Goal: Task Accomplishment & Management: Use online tool/utility

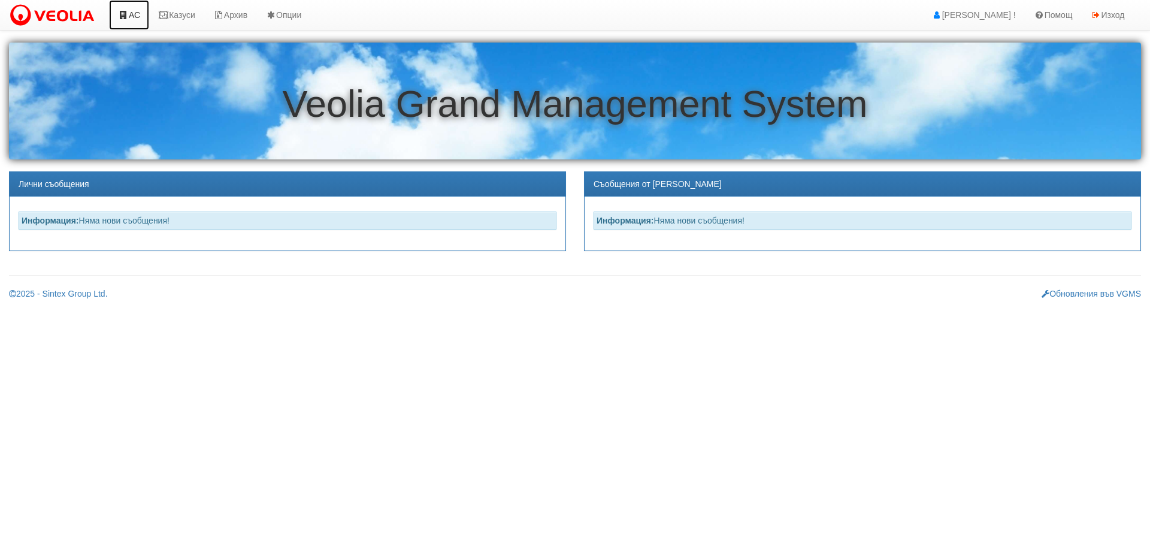
click at [134, 11] on link "АС" at bounding box center [129, 15] width 40 height 30
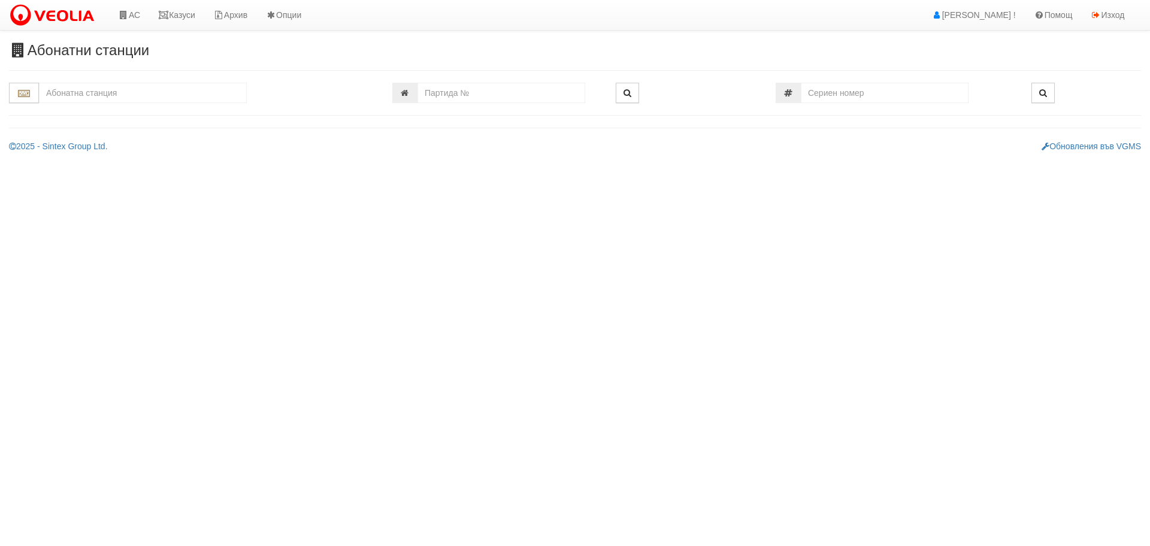
click at [122, 96] on input "text" at bounding box center [143, 93] width 208 height 20
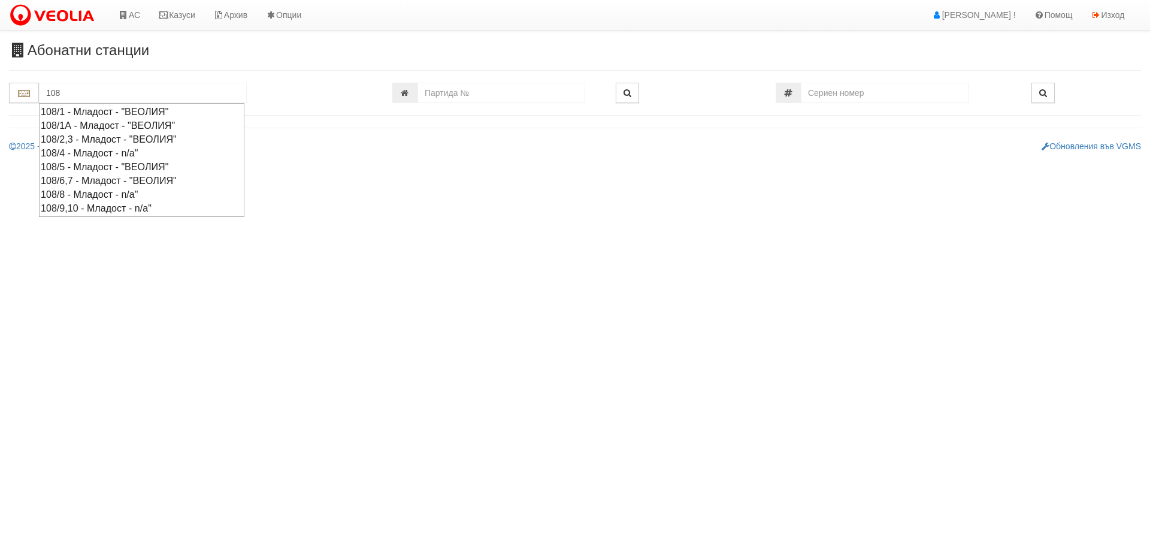
click at [75, 180] on div "108/6,7 - Младост - "ВЕОЛИЯ"" at bounding box center [142, 181] width 202 height 14
type input "108/6,7 - Младост - "ВЕОЛИЯ""
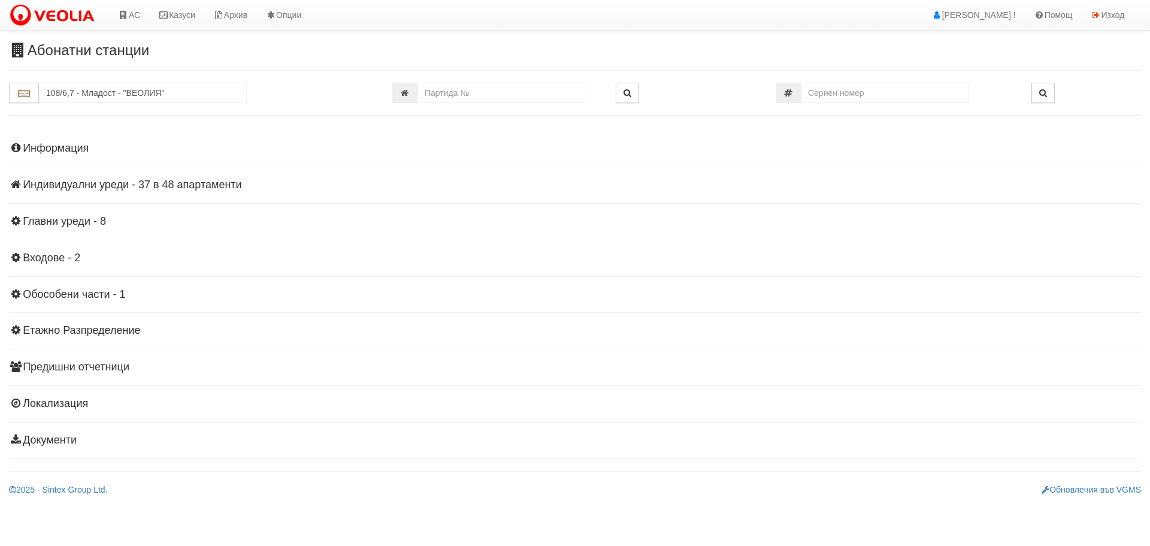
click at [203, 183] on h4 "Индивидуални уреди - 37 в 48 апартаменти" at bounding box center [575, 185] width 1132 height 12
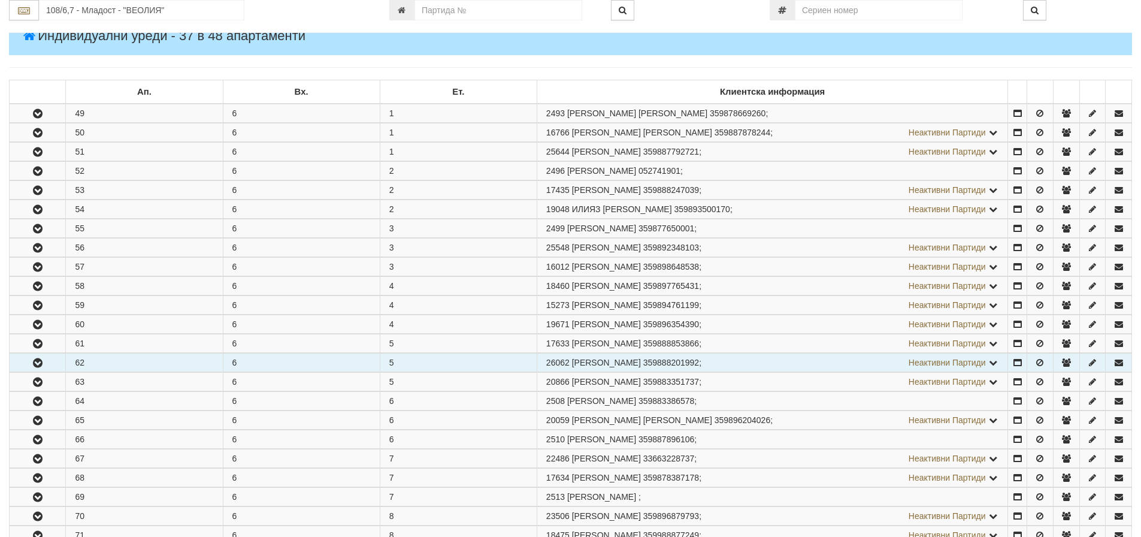
scroll to position [180, 0]
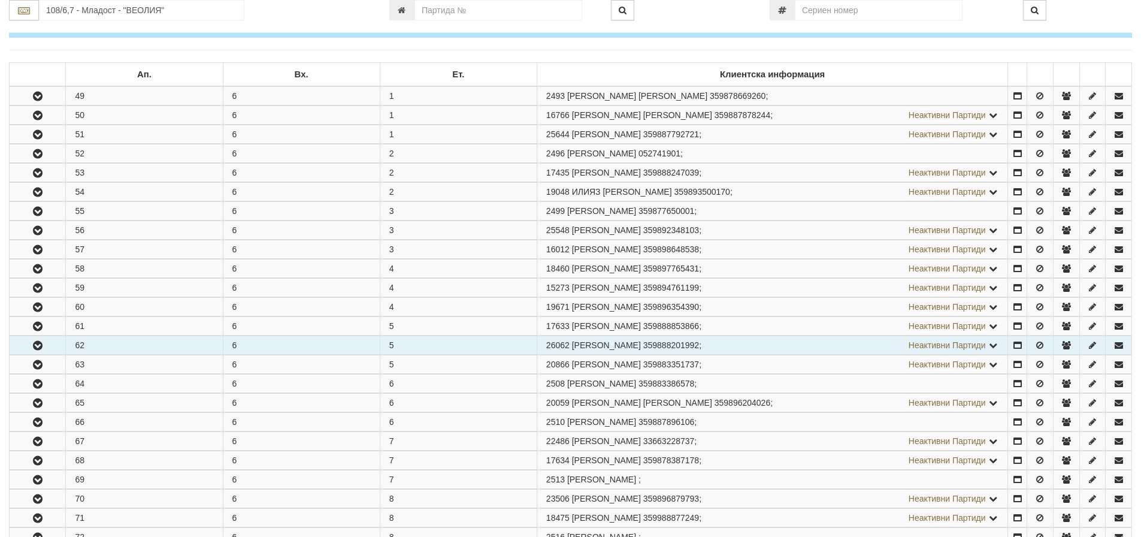
click at [39, 344] on icon "button" at bounding box center [38, 345] width 14 height 8
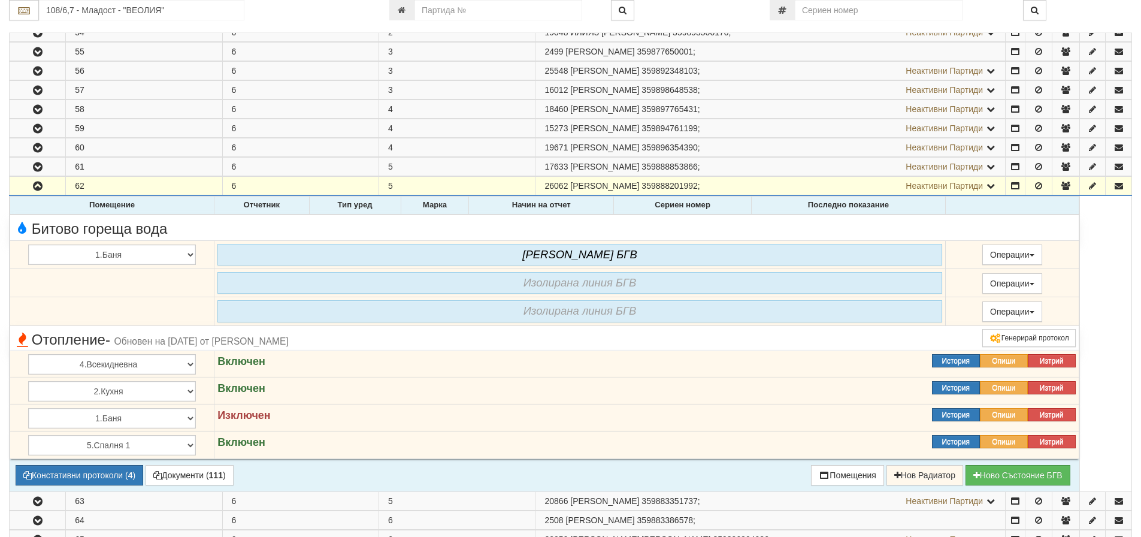
scroll to position [419, 0]
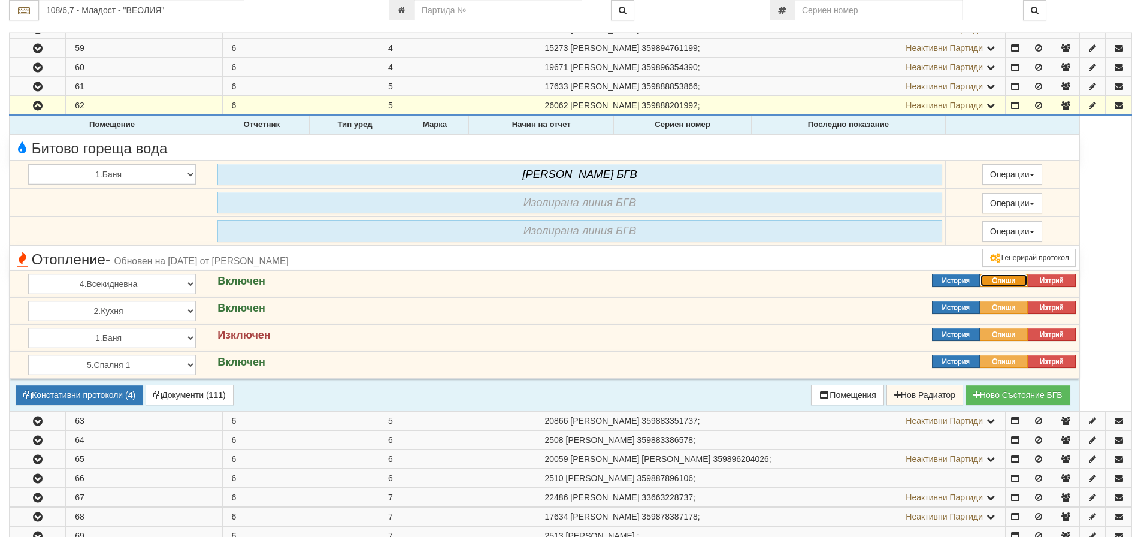
click at [1010, 280] on button "Опиши" at bounding box center [1004, 280] width 48 height 13
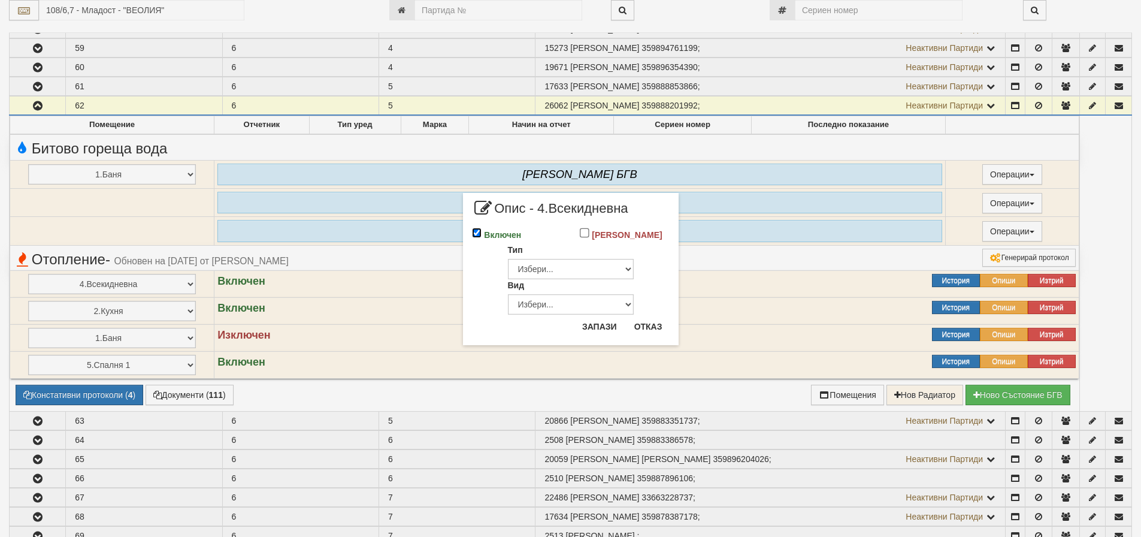
click at [479, 231] on input "Включен" at bounding box center [477, 233] width 10 height 10
checkbox input "false"
click at [608, 325] on button "Запази" at bounding box center [599, 326] width 49 height 19
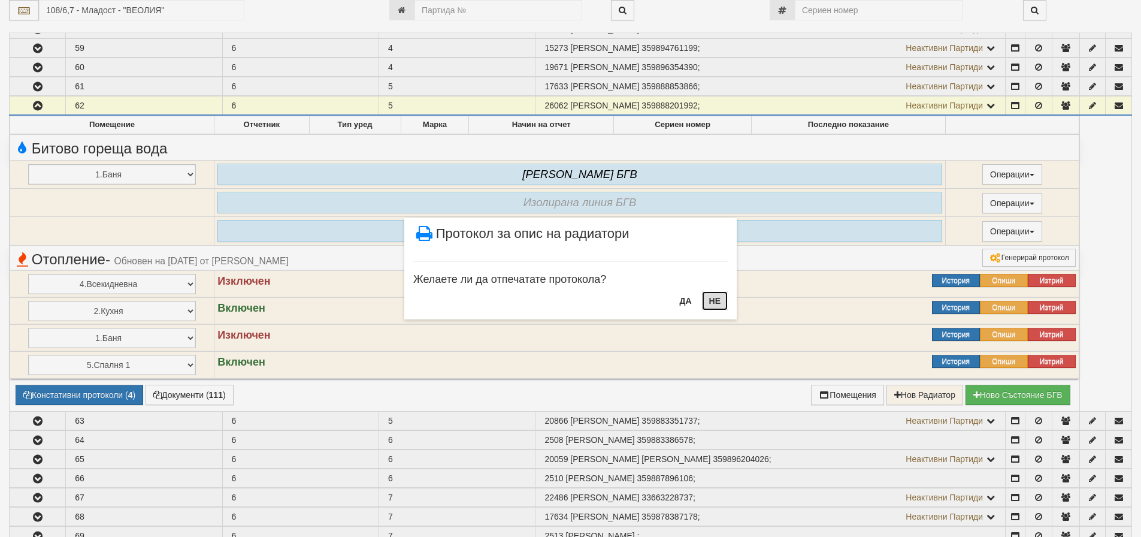
click at [710, 298] on button "НЕ" at bounding box center [715, 300] width 26 height 19
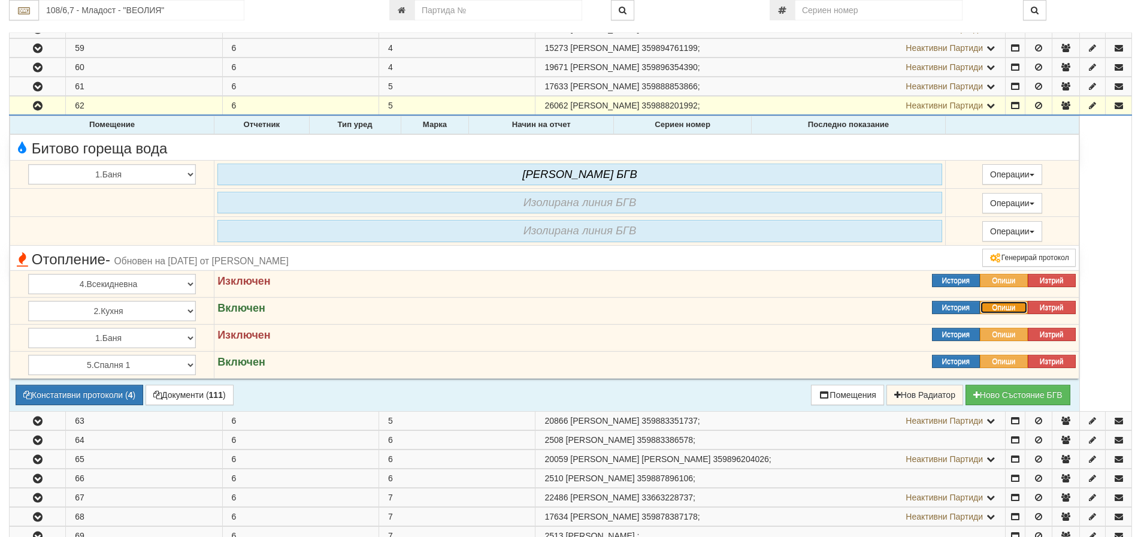
click at [1004, 307] on button "Опиши" at bounding box center [1004, 307] width 48 height 13
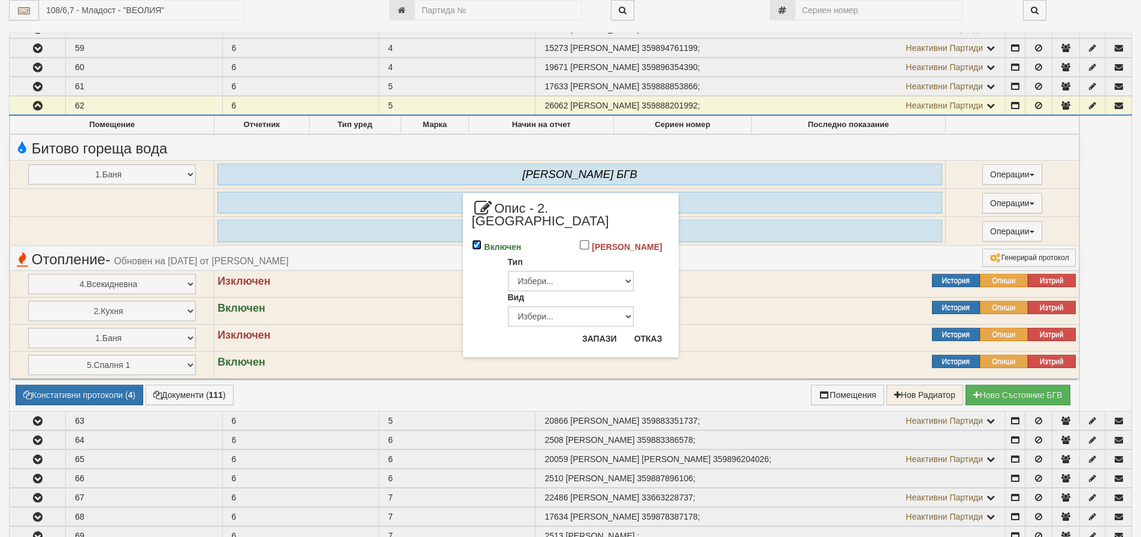
click at [474, 240] on input "Включен" at bounding box center [477, 245] width 10 height 10
checkbox input "false"
click at [595, 329] on button "Запази" at bounding box center [599, 338] width 49 height 19
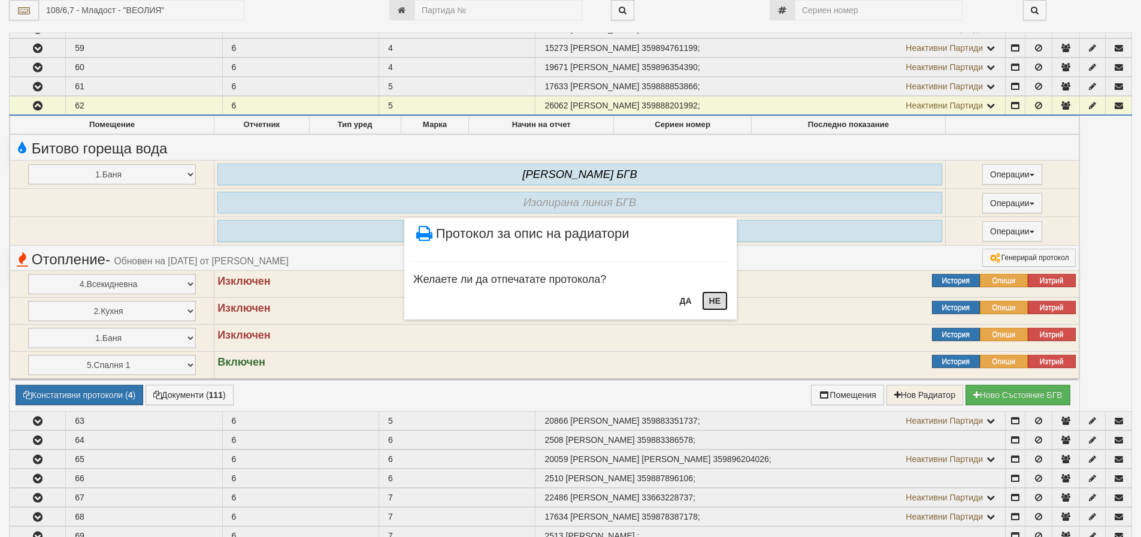
click at [713, 299] on button "НЕ" at bounding box center [715, 300] width 26 height 19
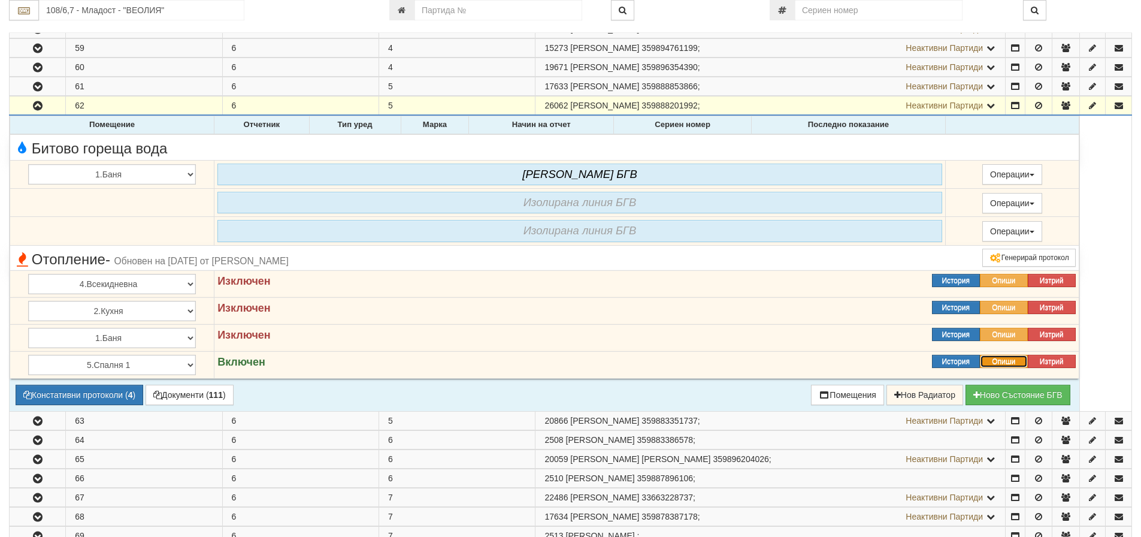
click at [1003, 357] on button "Опиши" at bounding box center [1004, 361] width 48 height 13
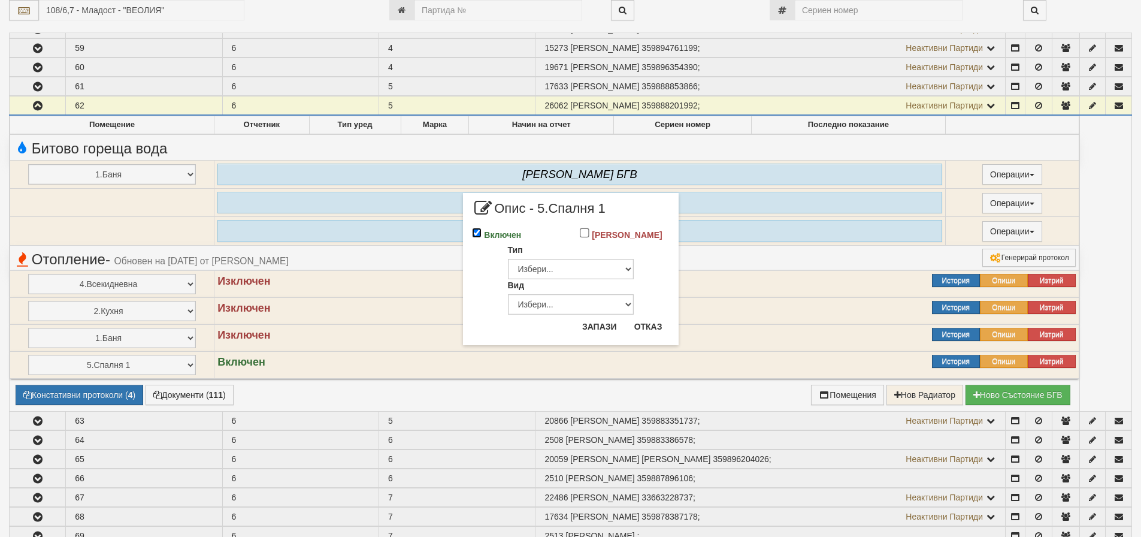
click at [474, 231] on input "Включен" at bounding box center [477, 233] width 10 height 10
checkbox input "false"
click at [587, 325] on button "Запази" at bounding box center [599, 326] width 49 height 19
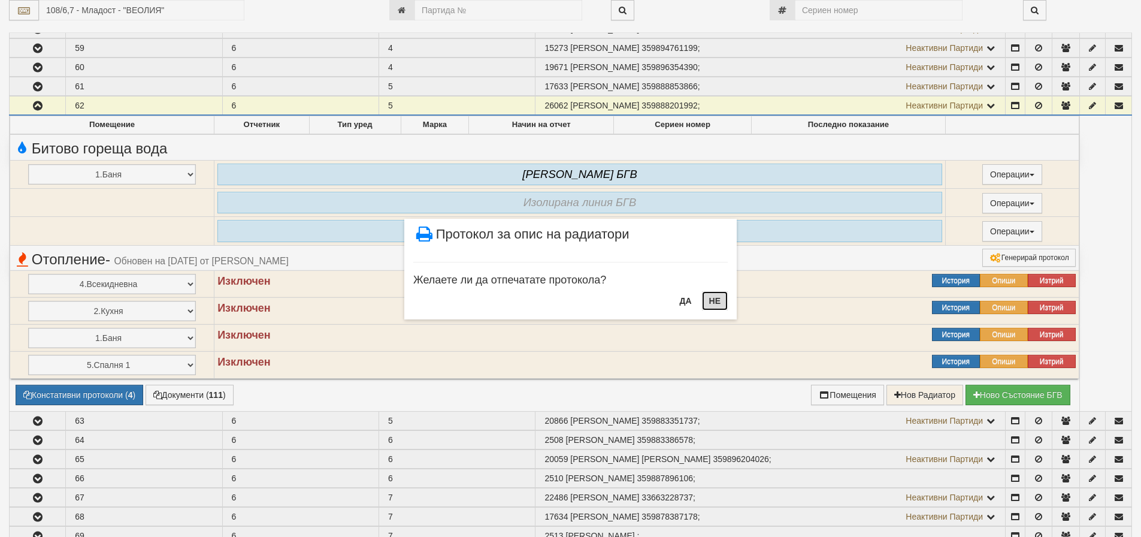
click at [714, 302] on button "НЕ" at bounding box center [715, 300] width 26 height 19
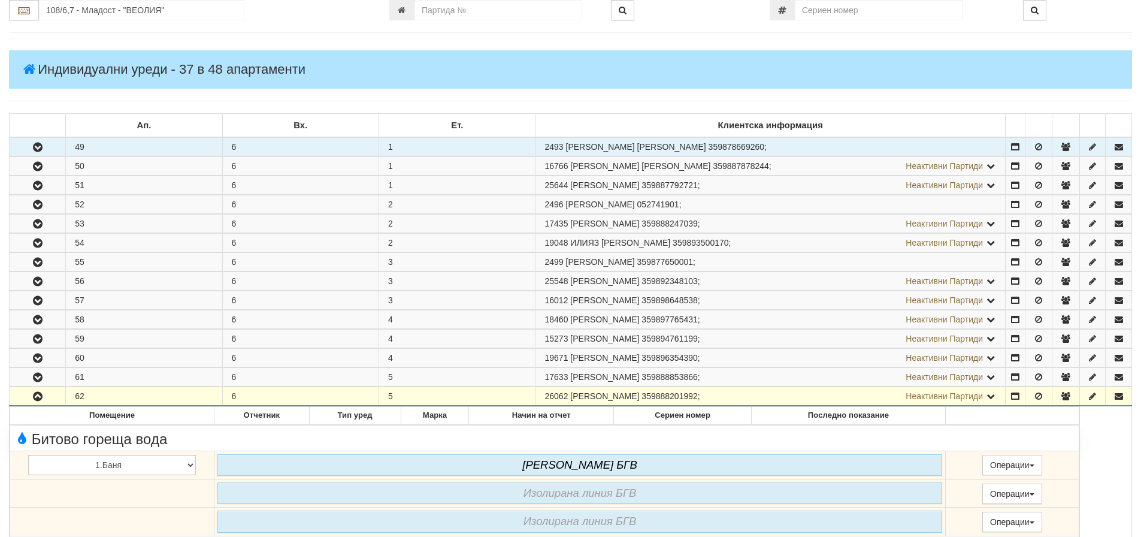
scroll to position [180, 0]
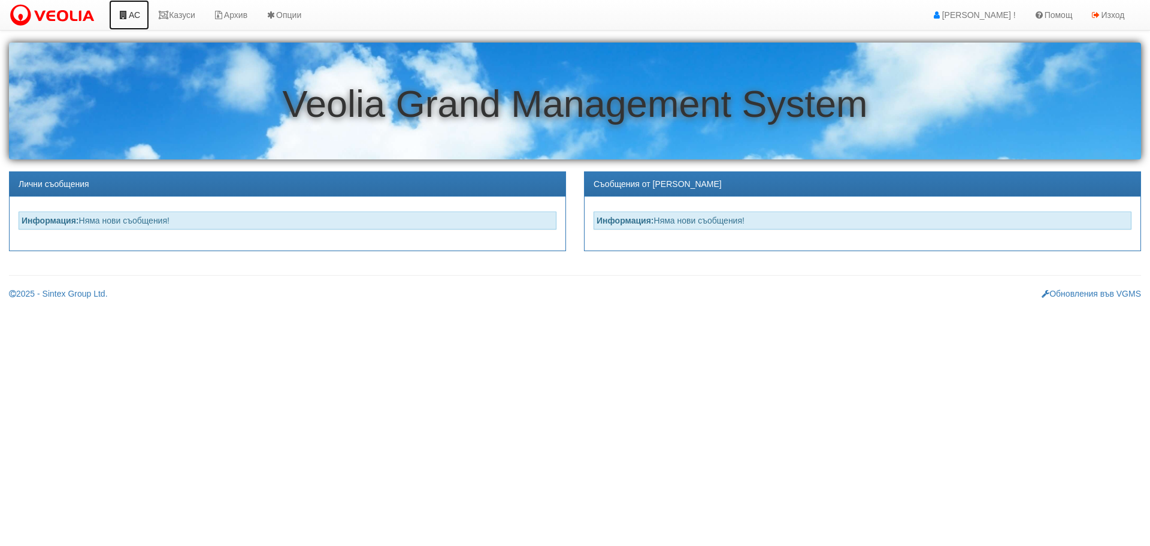
click at [140, 13] on link "АС" at bounding box center [129, 15] width 40 height 30
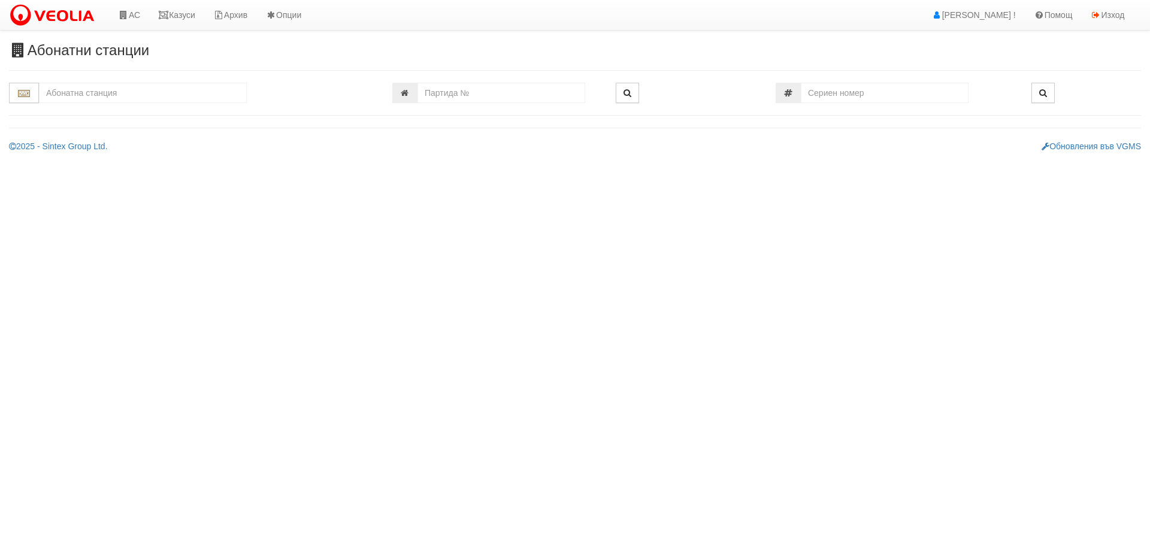
click at [89, 98] on input "text" at bounding box center [143, 93] width 208 height 20
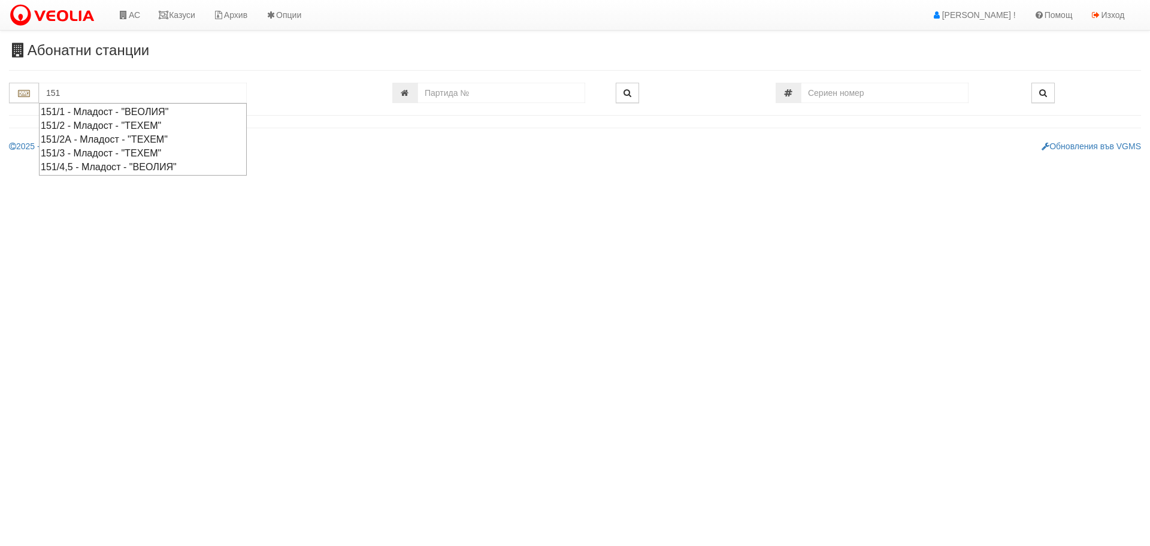
click at [84, 136] on div "151/2А - Младост - "ТЕХЕМ"" at bounding box center [143, 139] width 204 height 14
type input "151/2А - Младост - "ТЕХЕМ""
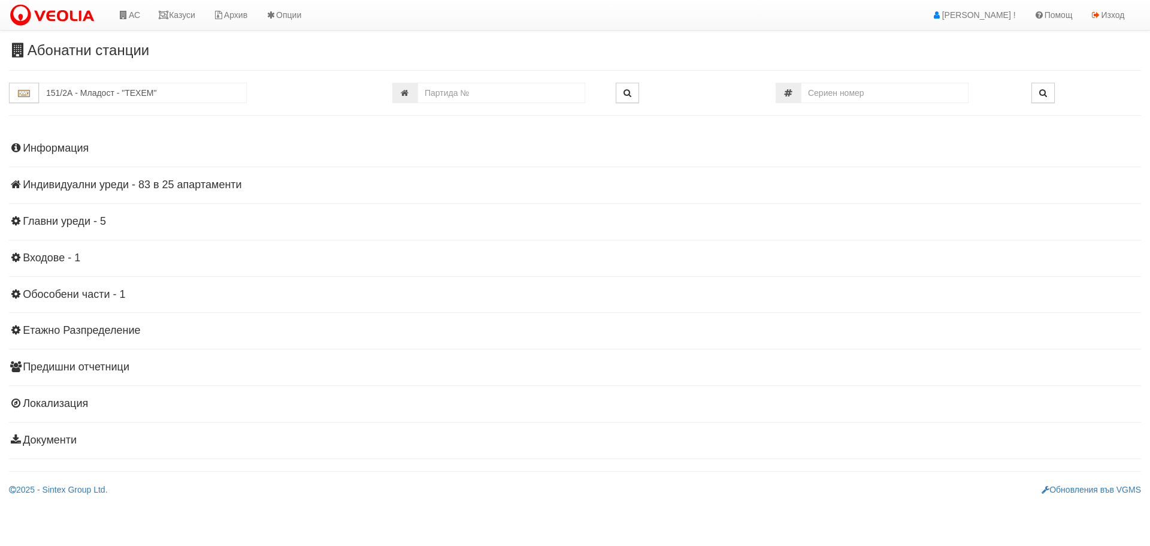
click at [137, 180] on h4 "Индивидуални уреди - 83 в 25 апартаменти" at bounding box center [575, 185] width 1132 height 12
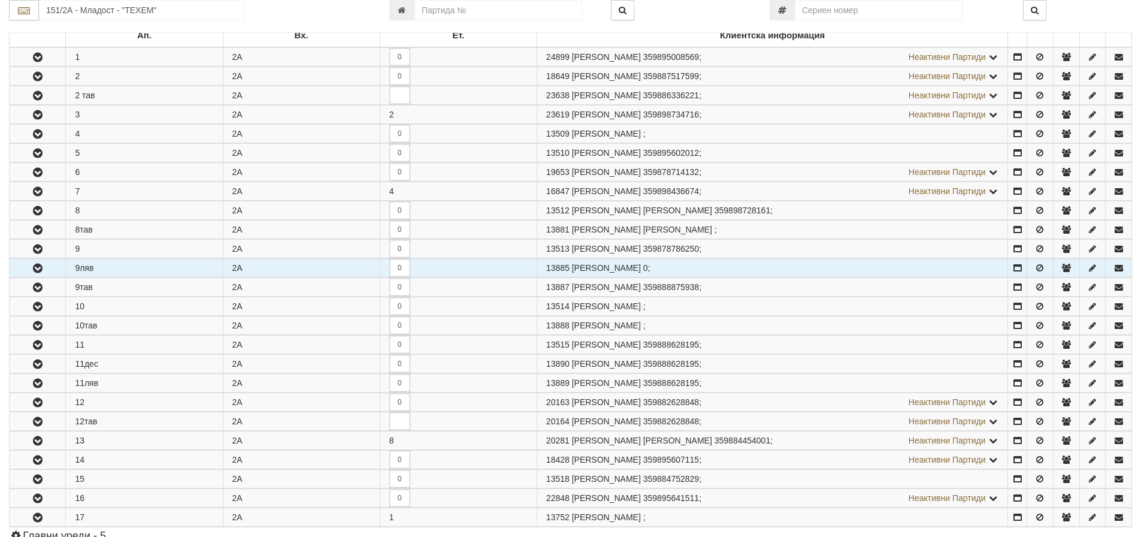
scroll to position [240, 0]
